Goal: Information Seeking & Learning: Learn about a topic

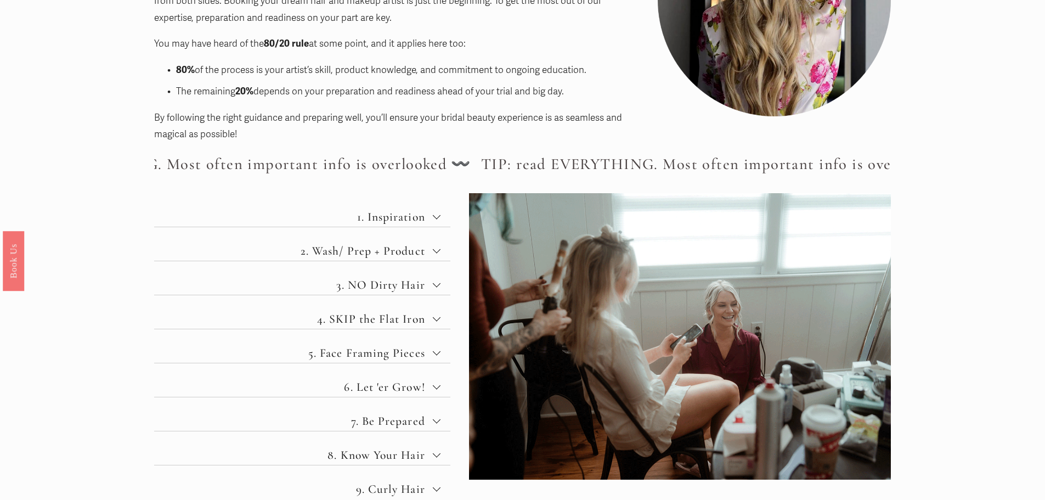
scroll to position [329, 0]
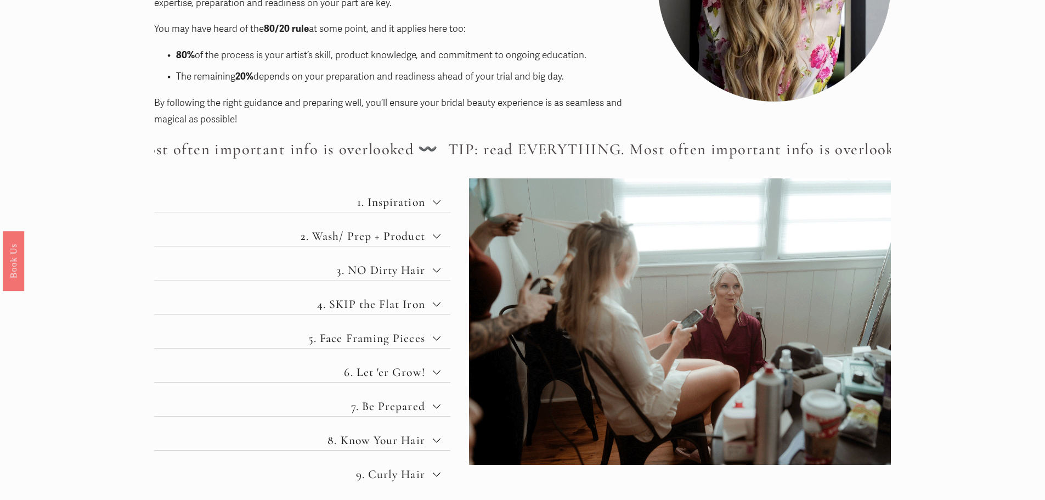
click at [423, 205] on span "1. Inspiration" at bounding box center [306, 202] width 253 height 14
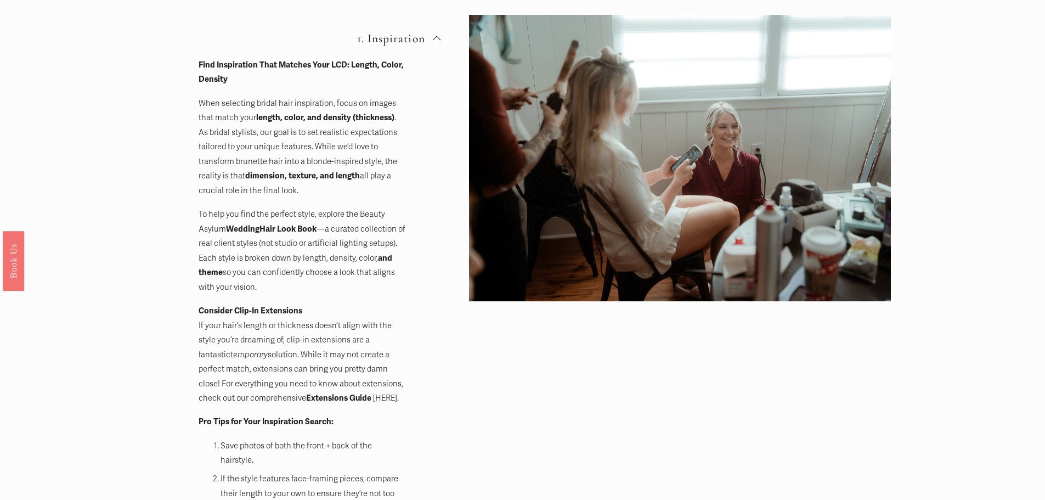
scroll to position [494, 0]
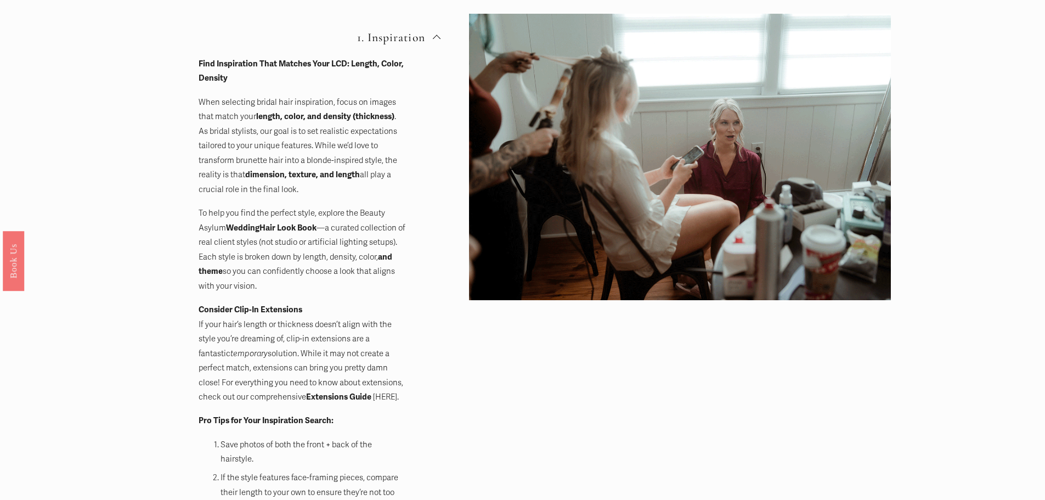
click at [307, 396] on strong "Extensions Guide" at bounding box center [338, 397] width 65 height 10
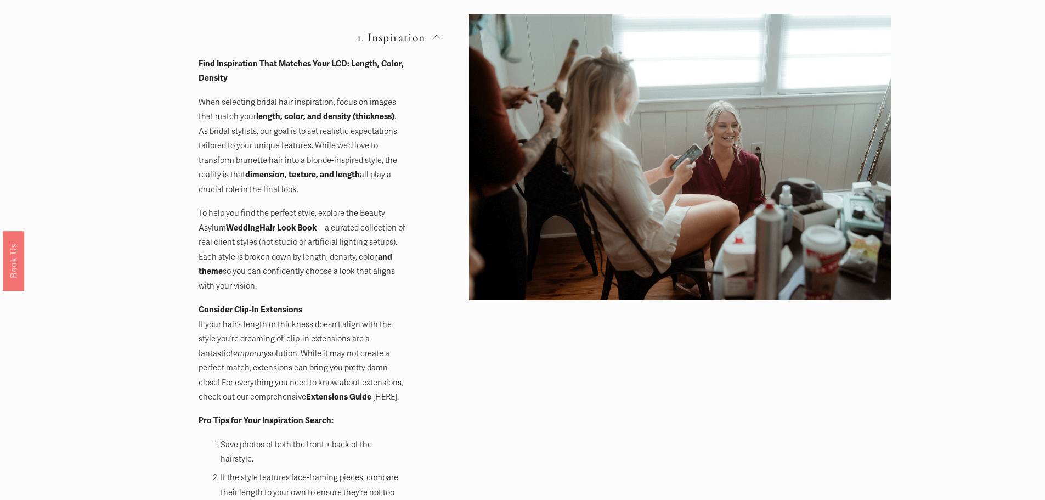
click at [373, 397] on link "[HERE]." at bounding box center [386, 397] width 26 height 10
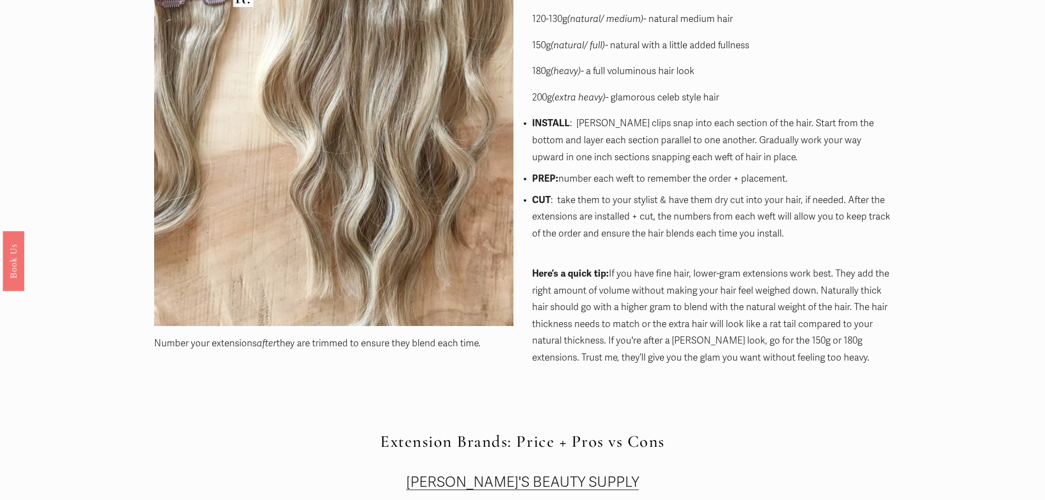
scroll to position [1536, 0]
